Goal: Task Accomplishment & Management: Use online tool/utility

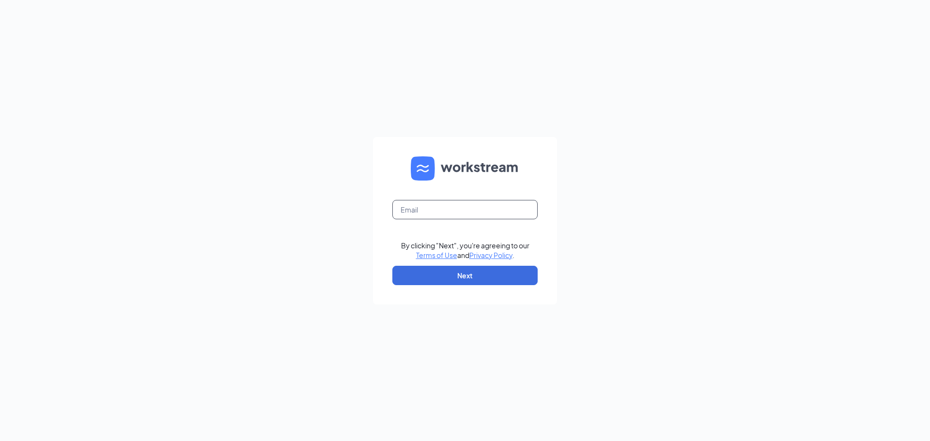
click at [452, 207] on input "text" at bounding box center [465, 209] width 145 height 19
type input "[EMAIL_ADDRESS][DOMAIN_NAME]"
click at [480, 272] on button "Next" at bounding box center [465, 275] width 145 height 19
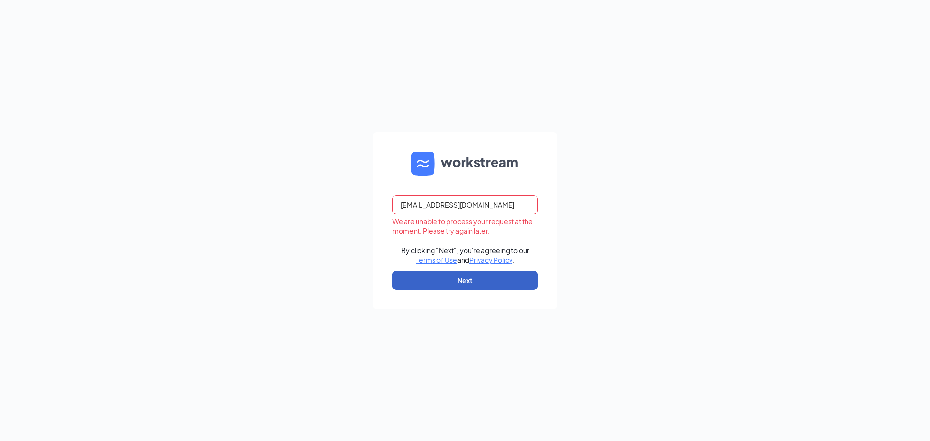
click at [502, 277] on button "Next" at bounding box center [465, 280] width 145 height 19
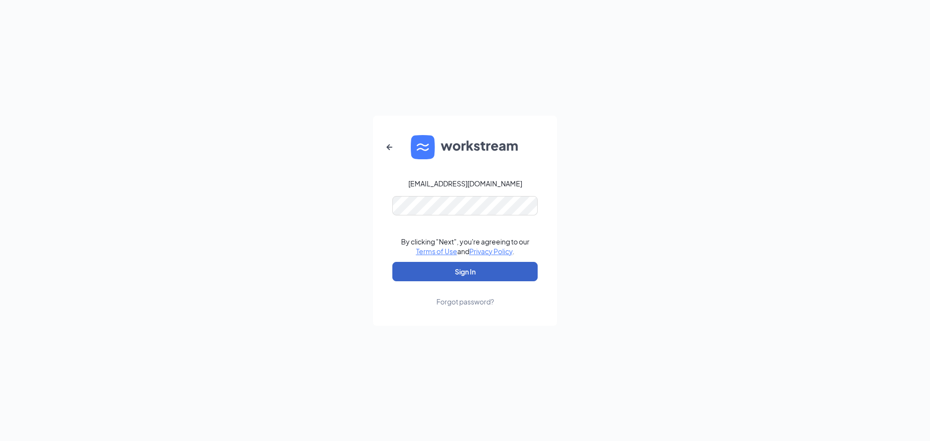
click at [490, 270] on button "Sign In" at bounding box center [465, 271] width 145 height 19
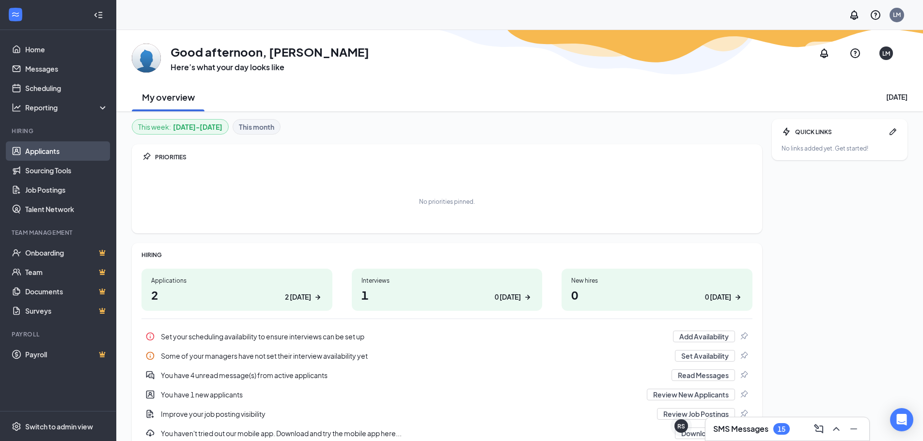
click at [60, 148] on link "Applicants" at bounding box center [66, 151] width 83 height 19
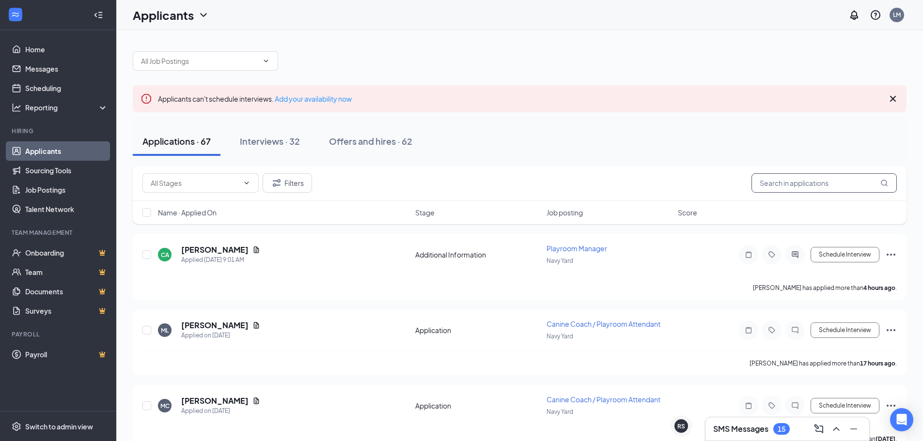
click at [807, 185] on input "text" at bounding box center [824, 182] width 145 height 19
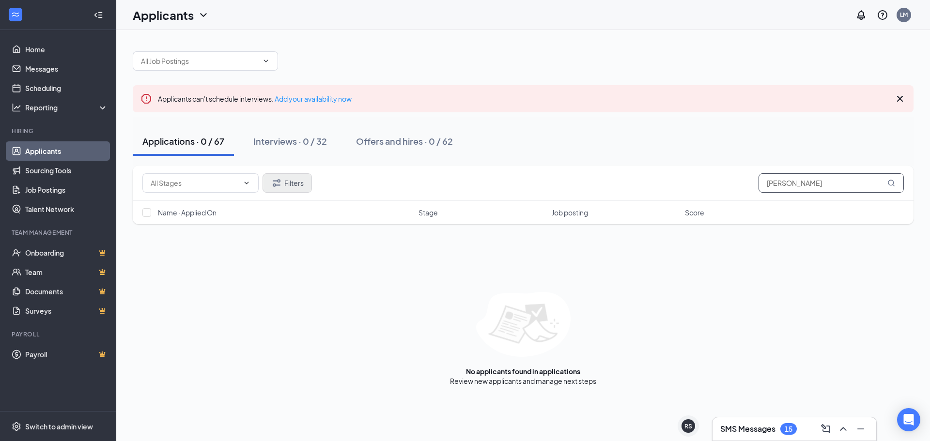
type input "joel gibson"
click at [292, 184] on button "Filters" at bounding box center [287, 182] width 49 height 19
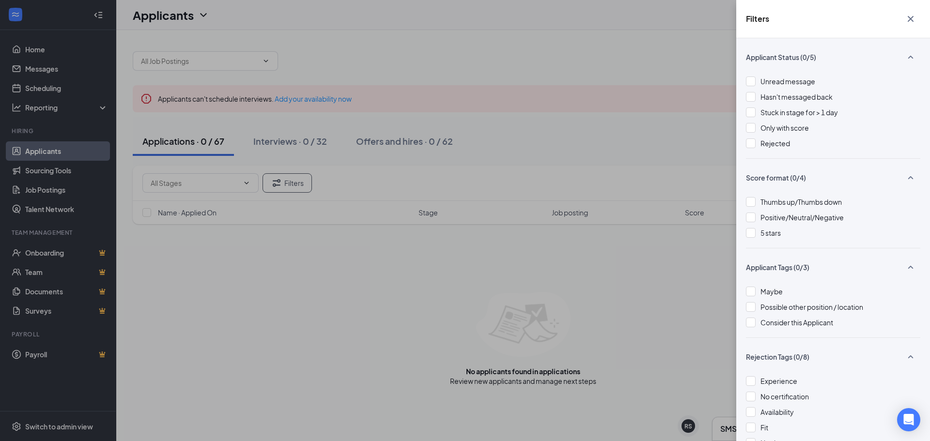
click at [221, 305] on div "Filters Applicant Status (0/5) Unread message Hasn't messaged back Stuck in sta…" at bounding box center [465, 220] width 930 height 441
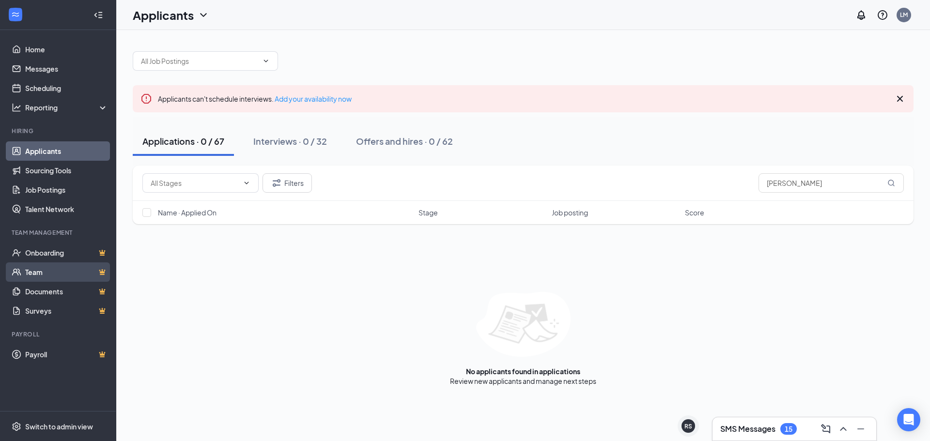
click at [58, 268] on link "Team" at bounding box center [66, 272] width 83 height 19
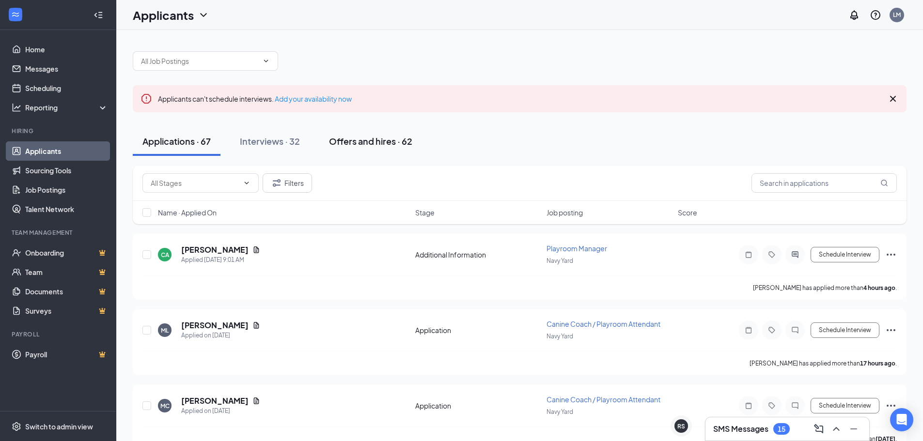
click at [375, 143] on div "Offers and hires · 62" at bounding box center [370, 141] width 83 height 12
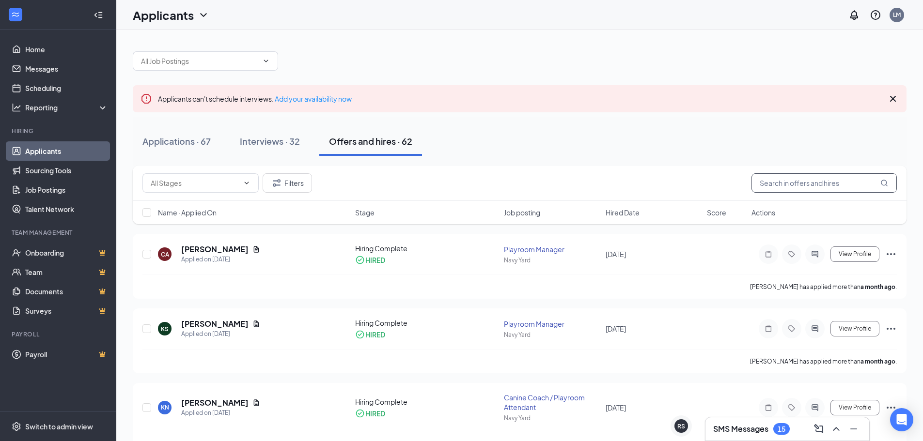
click at [788, 185] on input "text" at bounding box center [824, 182] width 145 height 19
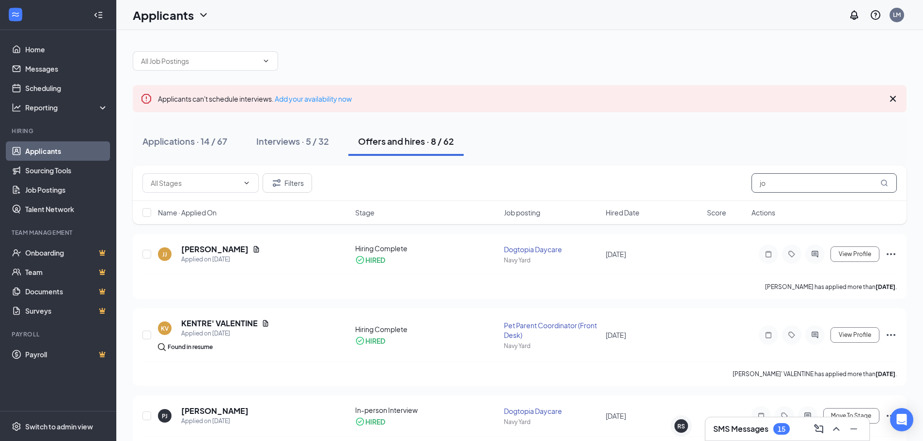
type input "j"
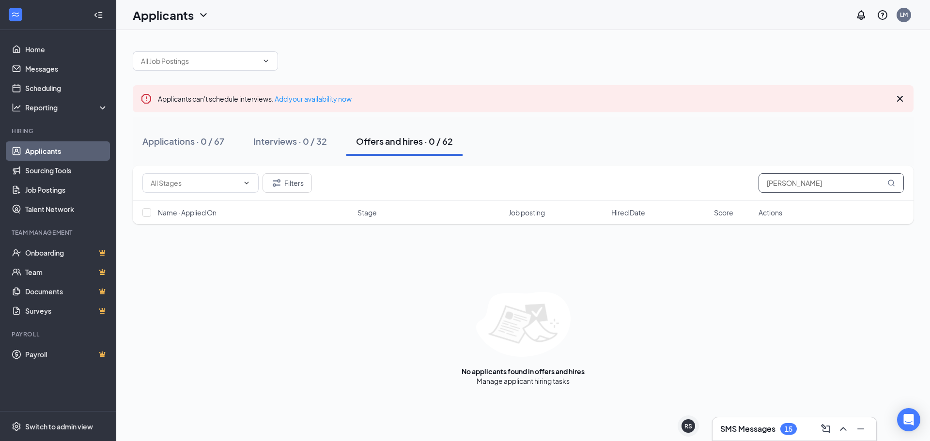
type input "gibson"
